Goal: Find specific page/section: Find specific page/section

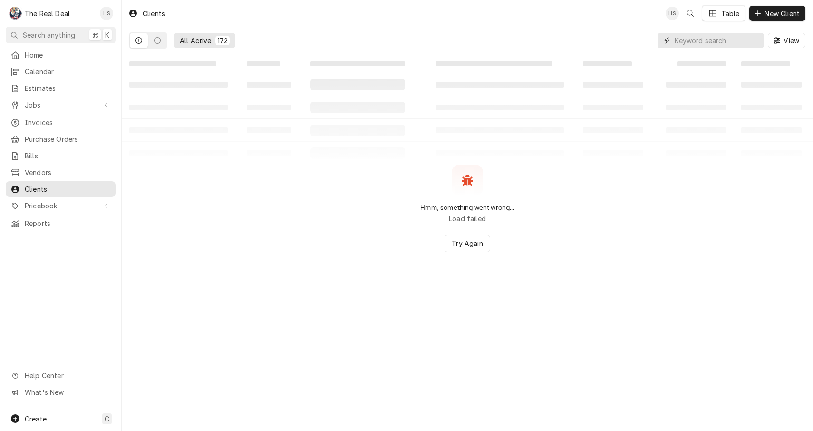
click at [695, 38] on input "Dynamic Content Wrapper" at bounding box center [717, 40] width 85 height 15
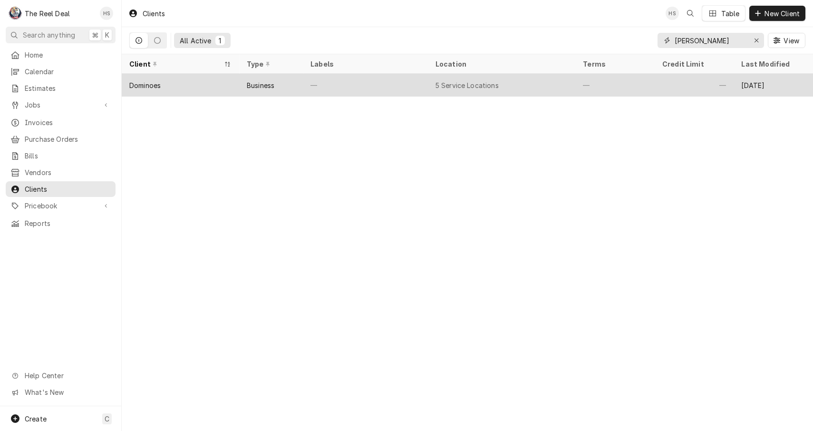
type input "[PERSON_NAME]"
click at [217, 84] on div "Dominoes" at bounding box center [180, 85] width 117 height 23
click at [160, 85] on div "Dominoes" at bounding box center [144, 85] width 31 height 10
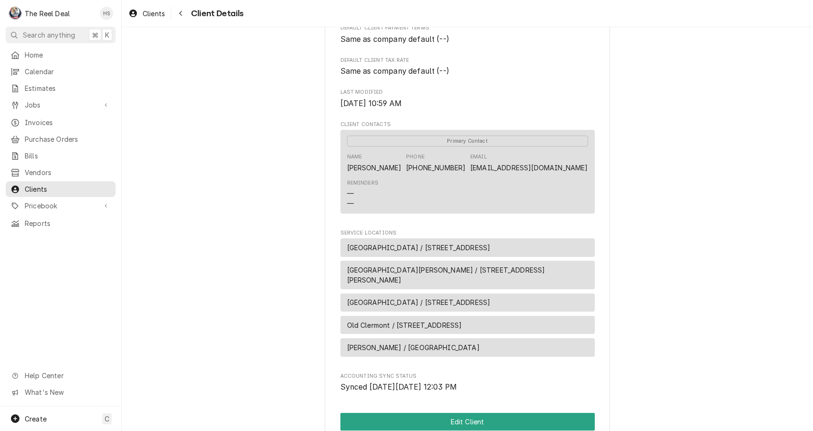
scroll to position [225, 0]
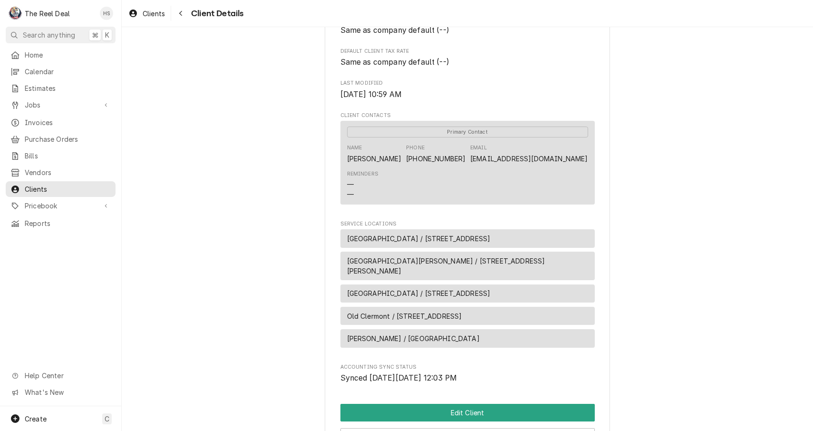
click at [237, 1] on div "Clients Client Details" at bounding box center [468, 13] width 692 height 27
click at [638, 208] on div "Dominoes Client Type Business Industry Type Commercial Billing Address -- Clien…" at bounding box center [468, 170] width 692 height 737
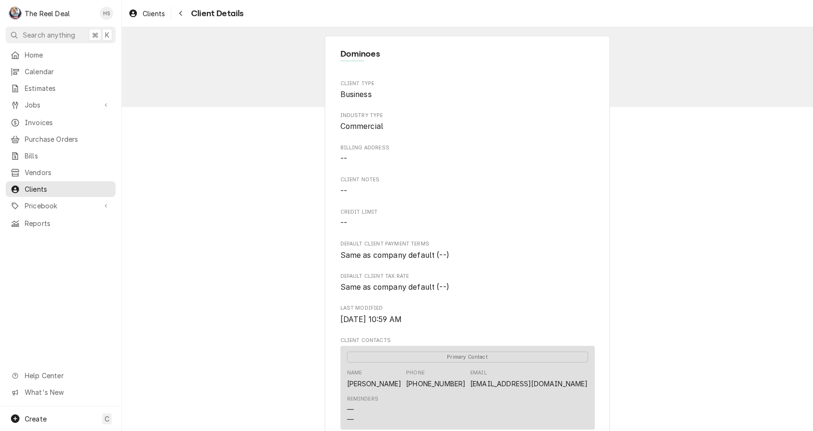
scroll to position [0, 0]
drag, startPoint x: 341, startPoint y: 54, endPoint x: 436, endPoint y: 89, distance: 101.0
click at [436, 89] on div "Dominoes Client Type Business Industry Type Commercial Billing Address -- Clien…" at bounding box center [467, 396] width 285 height 720
click at [508, 158] on span "--" at bounding box center [468, 158] width 254 height 11
